Goal: Transaction & Acquisition: Purchase product/service

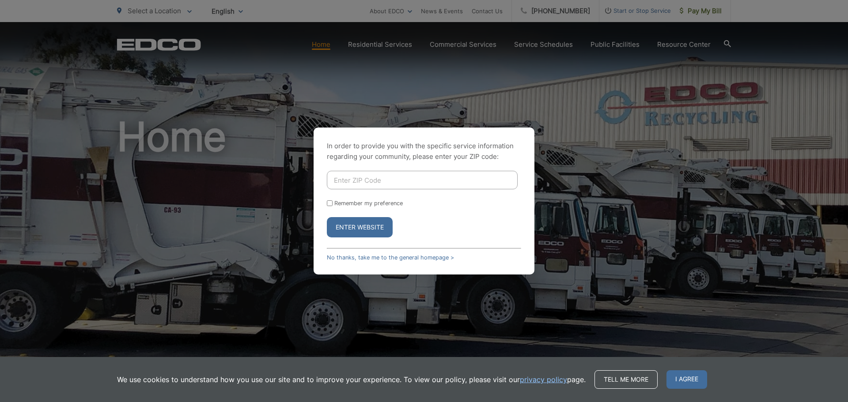
click at [423, 185] on input "Enter ZIP Code" at bounding box center [422, 180] width 191 height 19
type input "92021"
click at [361, 233] on button "Enter Website" at bounding box center [360, 227] width 66 height 20
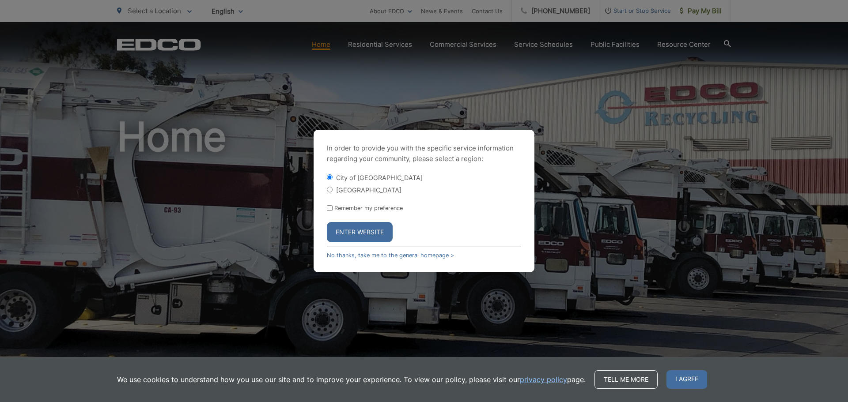
click at [361, 233] on button "Enter Website" at bounding box center [360, 232] width 66 height 20
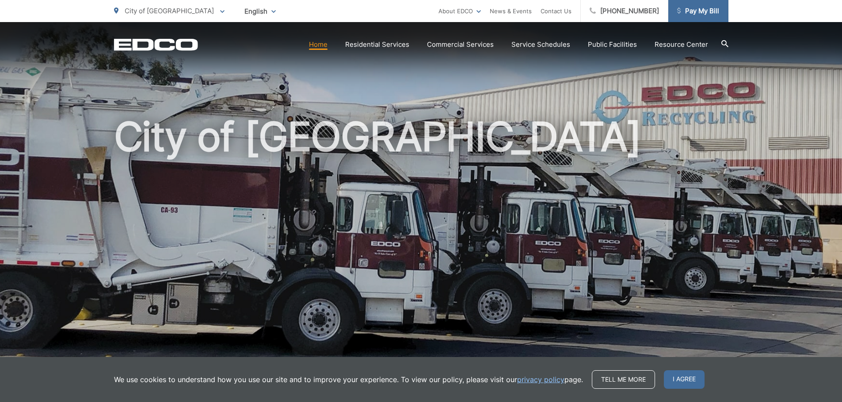
click at [687, 7] on span "Pay My Bill" at bounding box center [698, 11] width 42 height 11
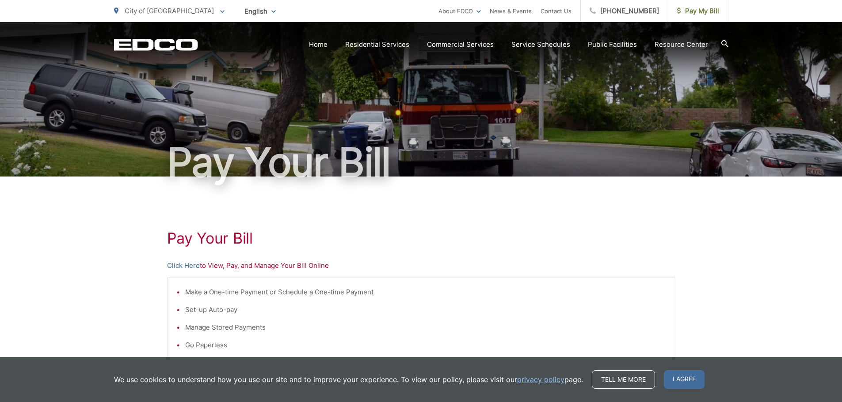
click at [223, 269] on p "Click Here to View, Pay, and Manage Your Bill Online" at bounding box center [421, 266] width 508 height 11
click at [191, 266] on link "Click Here" at bounding box center [183, 266] width 33 height 11
